Goal: Transaction & Acquisition: Purchase product/service

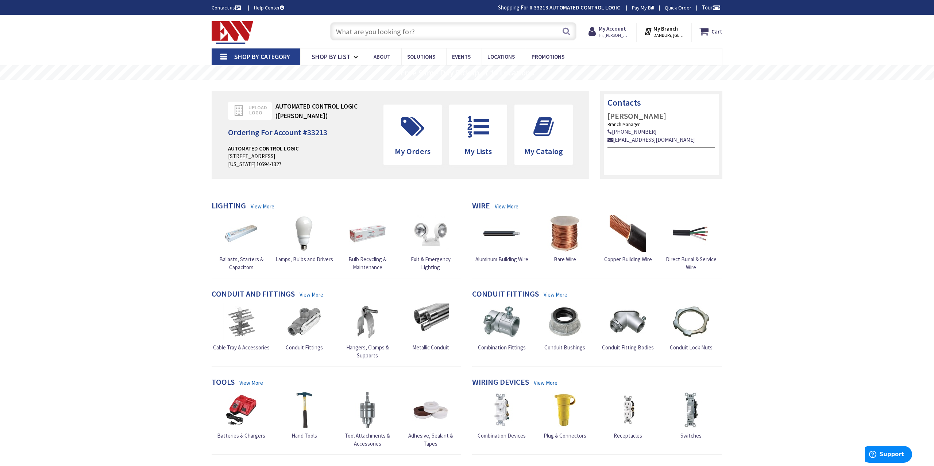
click at [443, 32] on input "text" at bounding box center [453, 31] width 246 height 18
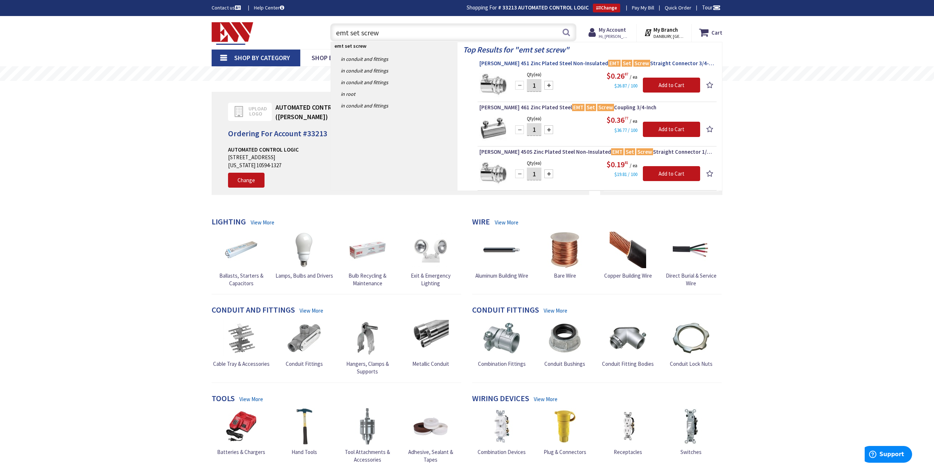
type input "emt set screw"
click at [543, 64] on span "Crouse-Hinds 451 Zinc Plated Steel Non-Insulated EMT Set Screw Straight Connect…" at bounding box center [596, 63] width 235 height 7
